Goal: Task Accomplishment & Management: Manage account settings

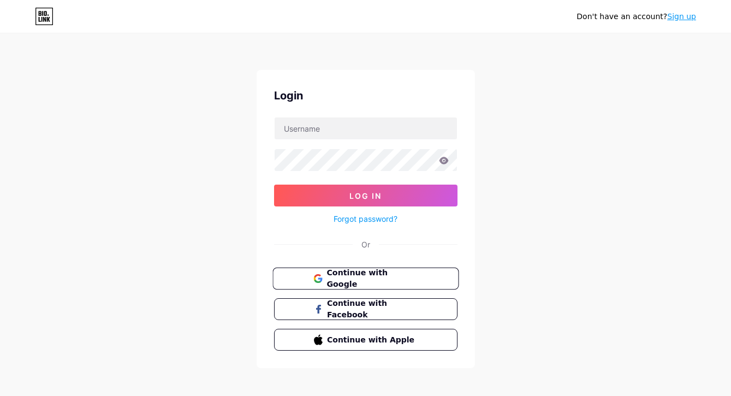
click at [353, 277] on span "Continue with Google" at bounding box center [371, 278] width 91 height 23
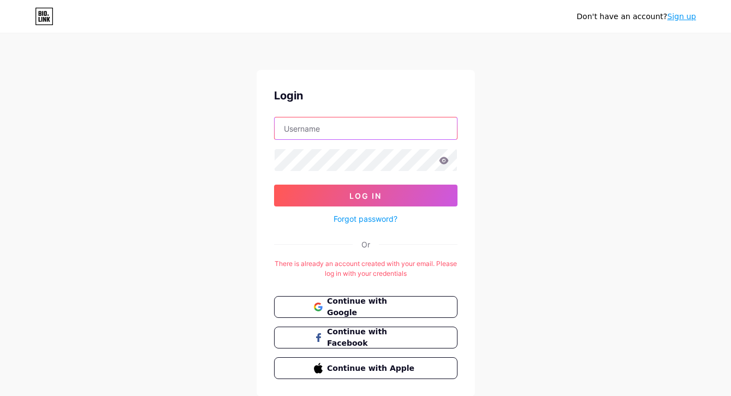
click at [336, 131] on input "text" at bounding box center [366, 128] width 182 height 22
type input "[EMAIL_ADDRESS][DOMAIN_NAME]"
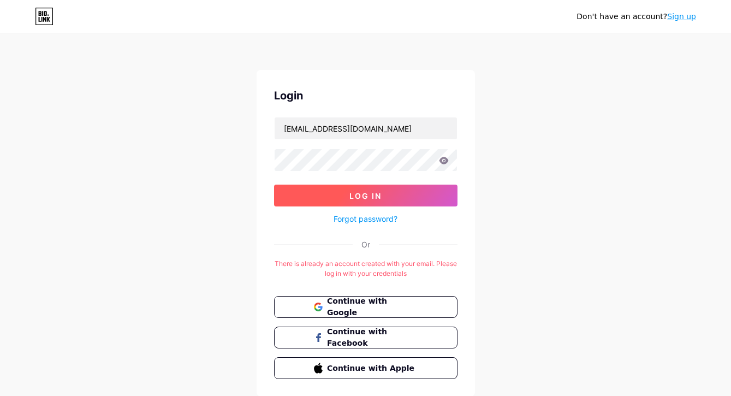
click at [371, 194] on span "Log In" at bounding box center [365, 195] width 32 height 9
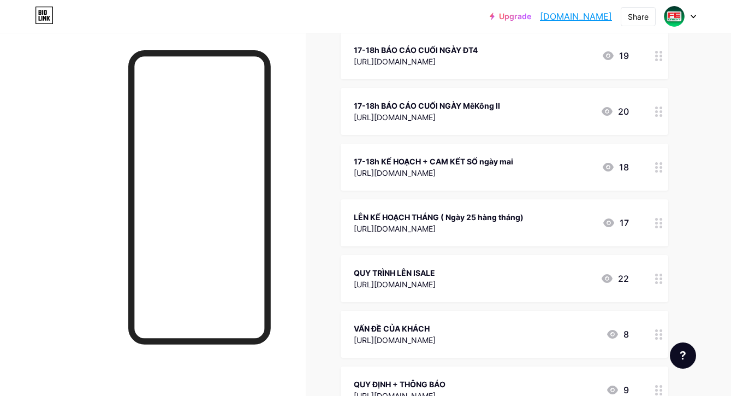
scroll to position [240, 0]
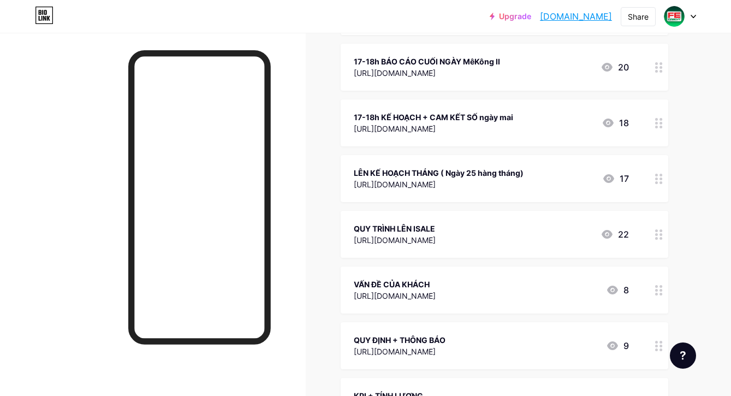
click at [286, 21] on div "Upgrade [DOMAIN_NAME] [DOMAIN_NAME] Share Switch accounts DSS [PERSON_NAME] [DO…" at bounding box center [365, 17] width 731 height 20
